Goal: Find specific page/section: Find specific page/section

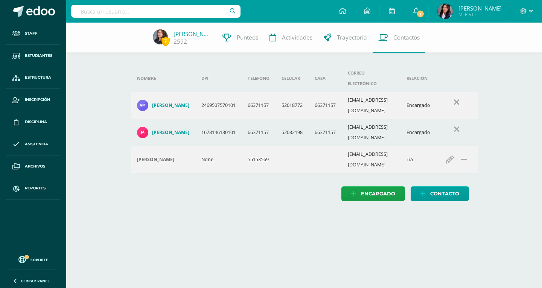
drag, startPoint x: 172, startPoint y: 13, endPoint x: 166, endPoint y: 3, distance: 11.5
click at [172, 11] on input "text" at bounding box center [155, 11] width 169 height 13
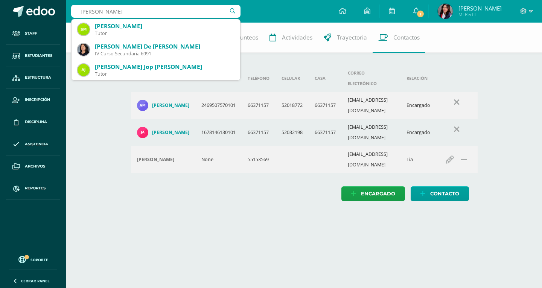
type input "[PERSON_NAME]"
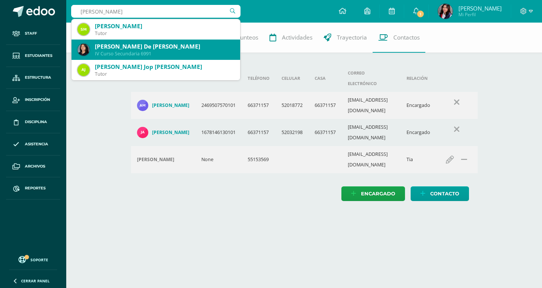
click at [179, 54] on div "IV Curso Secundaria 6991" at bounding box center [164, 53] width 139 height 6
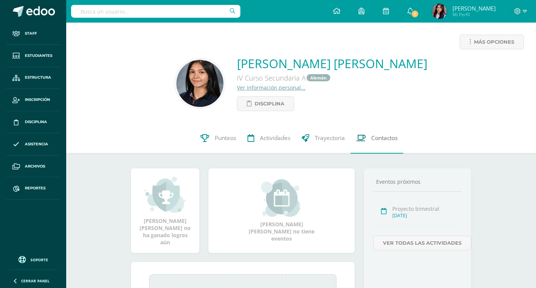
click at [381, 144] on link "Contactos" at bounding box center [377, 138] width 53 height 30
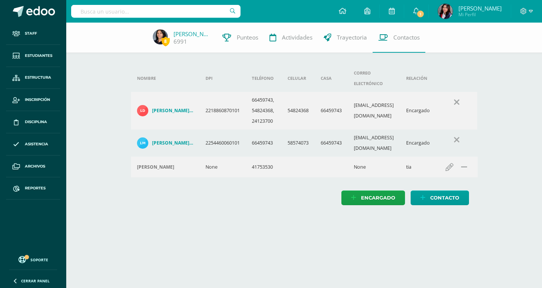
drag, startPoint x: 154, startPoint y: 20, endPoint x: 155, endPoint y: 8, distance: 11.7
click at [154, 9] on div at bounding box center [155, 11] width 169 height 23
click at [155, 8] on input "text" at bounding box center [155, 11] width 169 height 13
type input "Loyo"
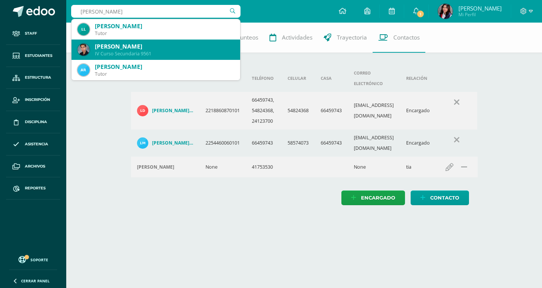
click at [153, 48] on div "Andrés David Loyo Lopez" at bounding box center [164, 47] width 139 height 8
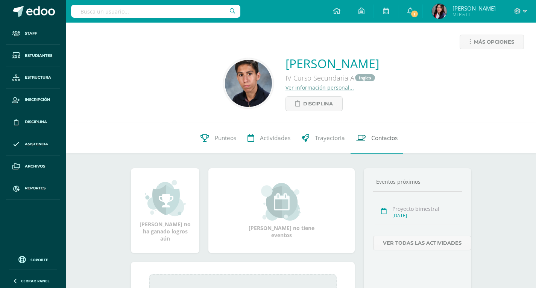
click at [372, 147] on link "Contactos" at bounding box center [377, 138] width 53 height 30
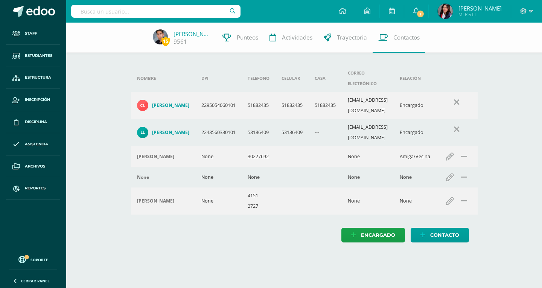
click at [161, 16] on input "text" at bounding box center [155, 11] width 169 height 13
type input "Joaquin Zamor"
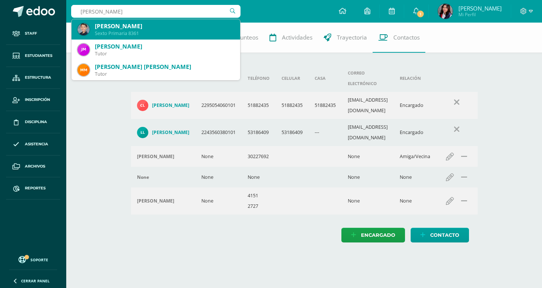
click at [167, 30] on div "Sexto Primaria 8361" at bounding box center [164, 33] width 139 height 6
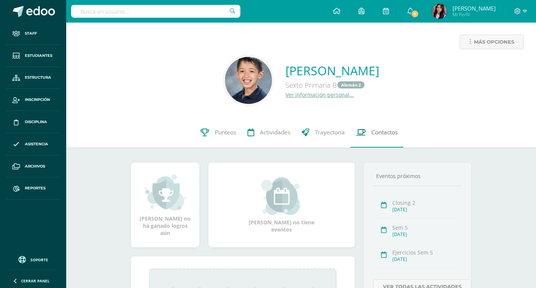
click at [393, 126] on link "Contactos" at bounding box center [377, 132] width 53 height 30
